Goal: Information Seeking & Learning: Check status

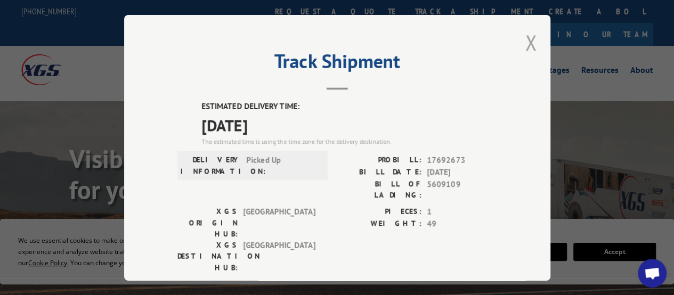
click at [527, 42] on button "Close modal" at bounding box center [531, 42] width 12 height 28
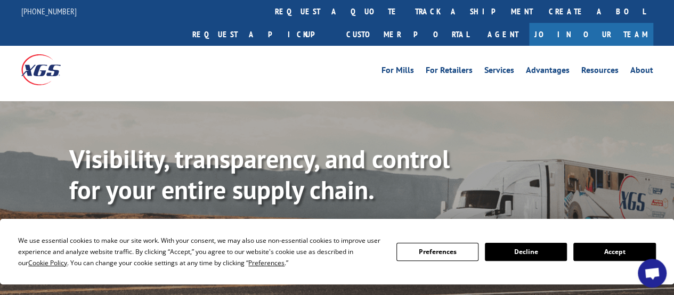
click at [407, 15] on link "track a shipment" at bounding box center [474, 11] width 134 height 23
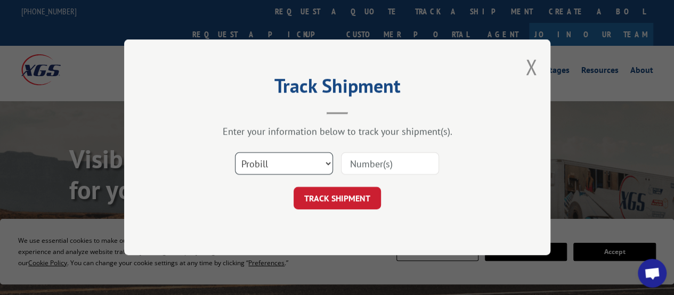
drag, startPoint x: 295, startPoint y: 160, endPoint x: 294, endPoint y: 173, distance: 12.8
click at [295, 160] on select "Select category... Probill BOL PO" at bounding box center [284, 164] width 98 height 22
select select "po"
click at [235, 153] on select "Select category... Probill BOL PO" at bounding box center [284, 164] width 98 height 22
drag, startPoint x: 385, startPoint y: 179, endPoint x: 374, endPoint y: 170, distance: 14.0
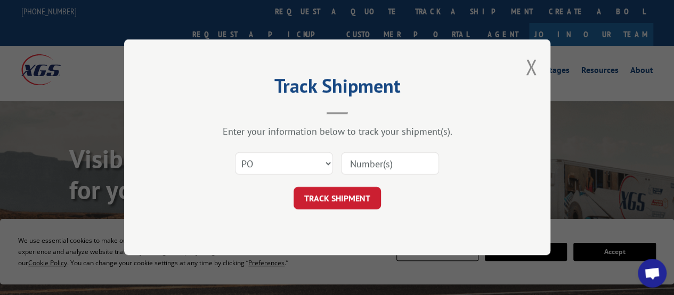
click at [384, 177] on div "Select category... Probill BOL PO" at bounding box center [337, 163] width 320 height 35
click at [377, 167] on input at bounding box center [390, 164] width 98 height 22
paste input "04530381"
type input "04530381"
click at [363, 187] on button "TRACK SHIPMENT" at bounding box center [336, 198] width 87 height 22
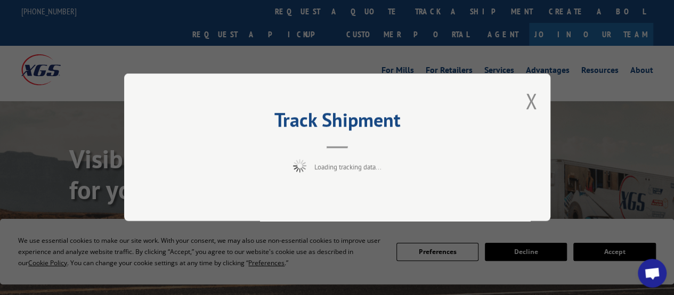
click at [363, 199] on div "Track Shipment Loading tracking data..." at bounding box center [337, 148] width 426 height 148
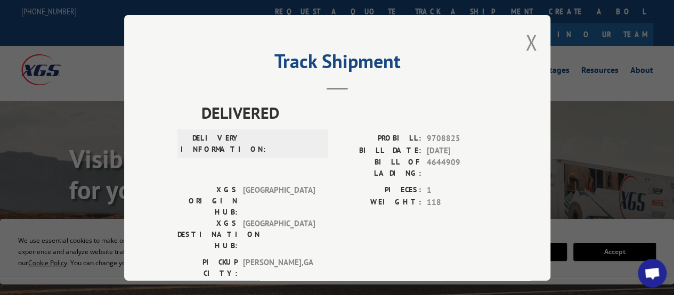
scroll to position [203, 0]
